Goal: Navigation & Orientation: Find specific page/section

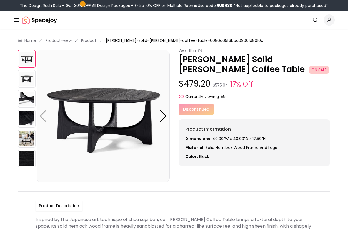
click at [17, 21] on icon "Global" at bounding box center [16, 20] width 7 height 7
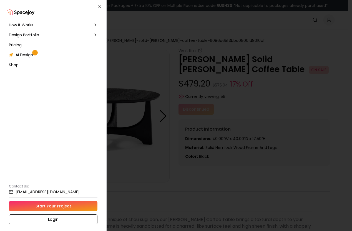
click at [124, 17] on div at bounding box center [176, 115] width 352 height 231
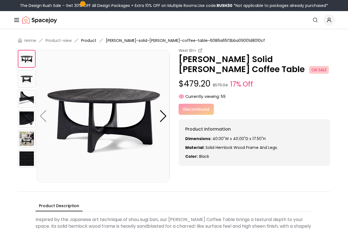
click at [88, 41] on link "Product" at bounding box center [88, 41] width 15 height 6
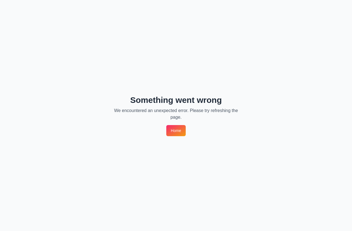
click at [175, 134] on link "Home" at bounding box center [175, 130] width 19 height 11
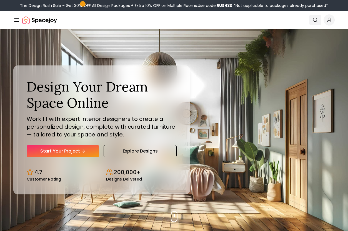
click at [314, 21] on icon "Global" at bounding box center [315, 20] width 6 height 6
click at [317, 17] on icon "Global" at bounding box center [315, 20] width 6 height 6
click at [313, 21] on icon "Global" at bounding box center [315, 20] width 6 height 6
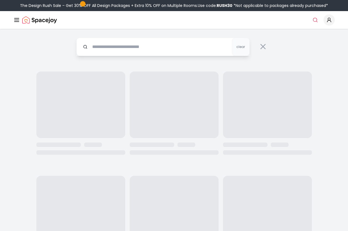
click at [279, 18] on div "Spacejoy Search" at bounding box center [173, 19] width 321 height 11
click at [176, 46] on input "text" at bounding box center [162, 47] width 173 height 18
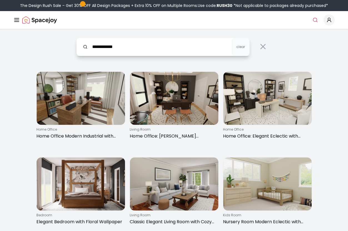
type input "**********"
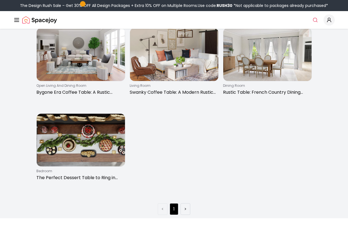
scroll to position [62, 0]
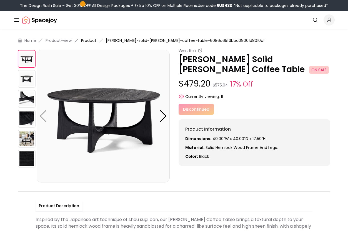
click at [93, 41] on link "Product" at bounding box center [88, 41] width 15 height 6
click at [17, 22] on line "Global" at bounding box center [16, 22] width 4 height 0
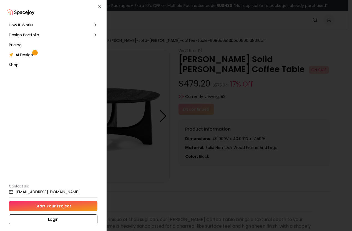
click at [44, 35] on div "Design Portfolio" at bounding box center [53, 35] width 93 height 10
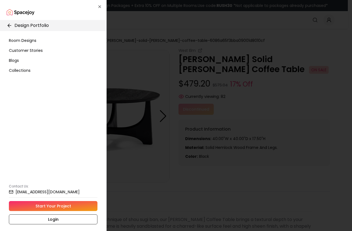
click at [30, 70] on span "Collections" at bounding box center [20, 71] width 22 height 6
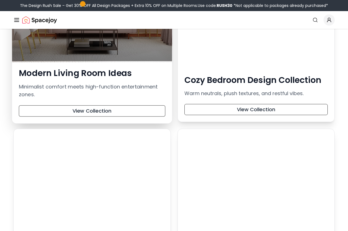
scroll to position [1292, 0]
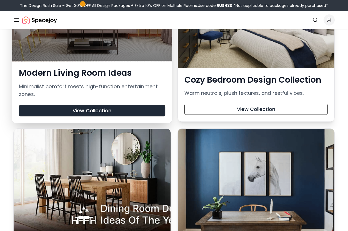
click at [133, 108] on button "View Collection" at bounding box center [92, 110] width 146 height 11
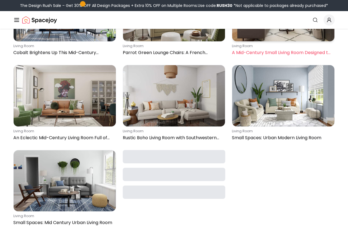
scroll to position [287, 0]
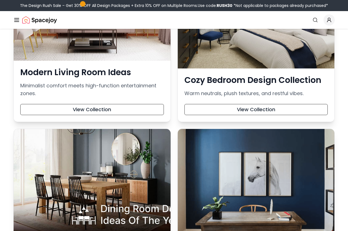
scroll to position [1292, 0]
